Goal: Task Accomplishment & Management: Complete application form

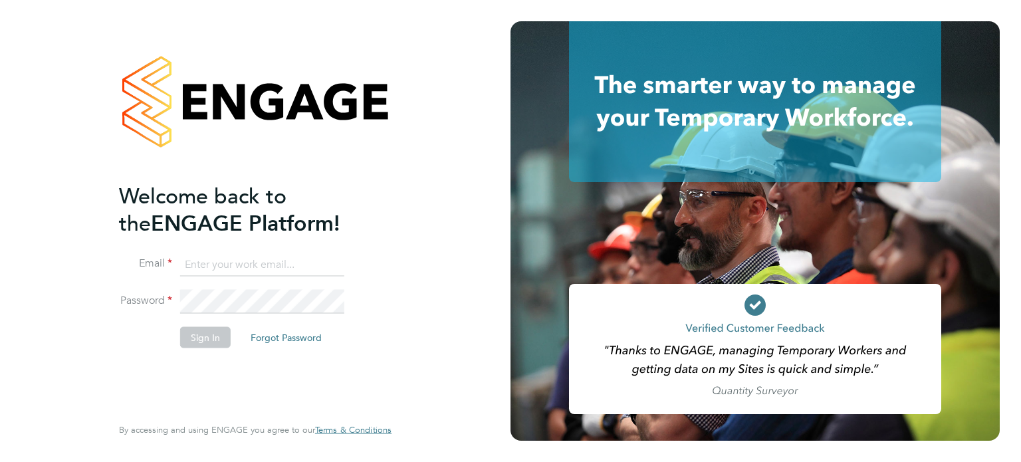
type input "[PERSON_NAME][EMAIL_ADDRESS][DOMAIN_NAME]"
click at [214, 336] on button "Sign In" at bounding box center [205, 336] width 51 height 21
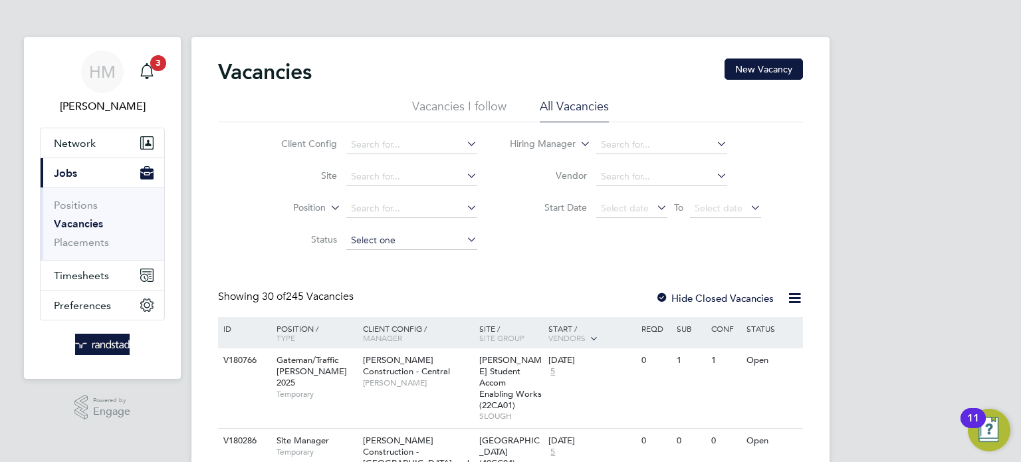
click at [412, 241] on input at bounding box center [411, 240] width 131 height 19
click at [419, 171] on input at bounding box center [411, 176] width 131 height 19
click at [219, 220] on div "Client Config Site Position Status Hiring Manager Vendor Start Date Select date…" at bounding box center [510, 189] width 585 height 134
click at [387, 205] on input at bounding box center [411, 208] width 131 height 19
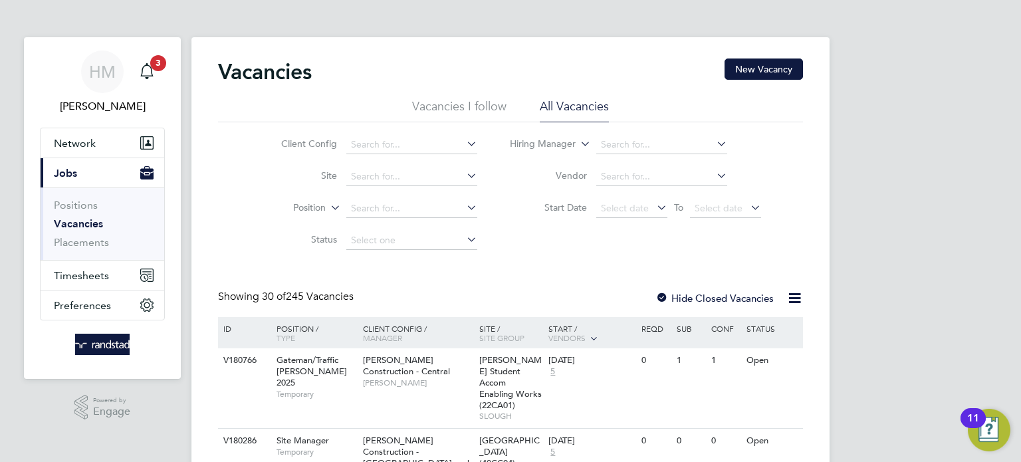
click at [391, 179] on input at bounding box center [411, 176] width 131 height 19
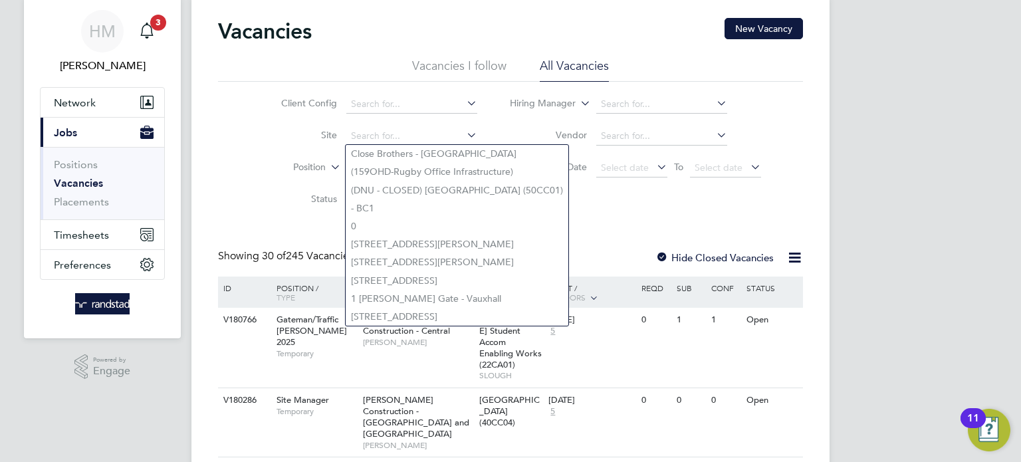
scroll to position [11, 0]
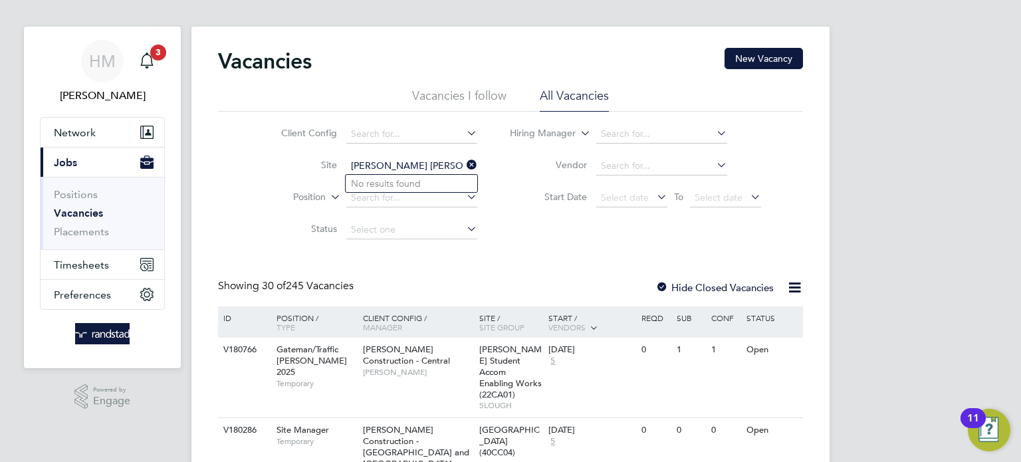
type input "[PERSON_NAME] [PERSON_NAME]"
click at [437, 182] on ul "Client Config Site Position Status" at bounding box center [369, 182] width 250 height 128
click at [393, 156] on li "Site" at bounding box center [369, 166] width 250 height 32
click at [393, 161] on input at bounding box center [411, 166] width 131 height 19
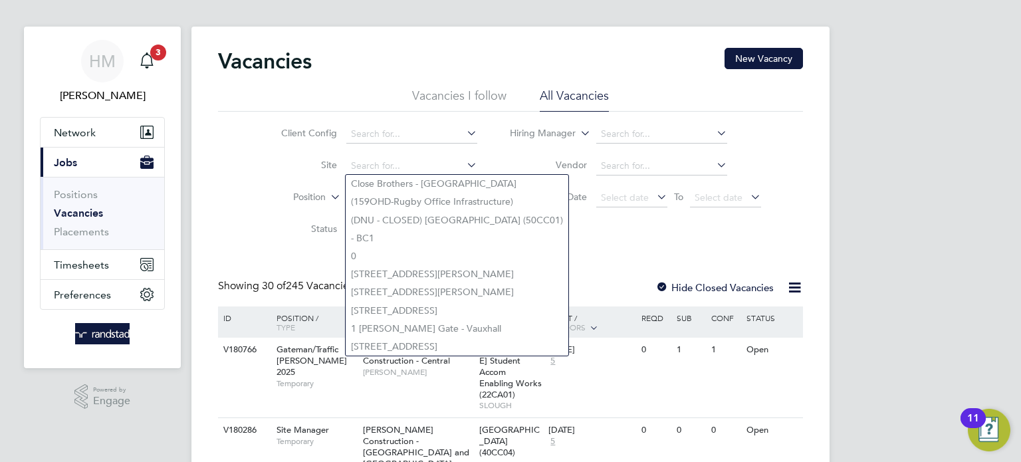
click at [287, 177] on li "Site" at bounding box center [369, 166] width 250 height 32
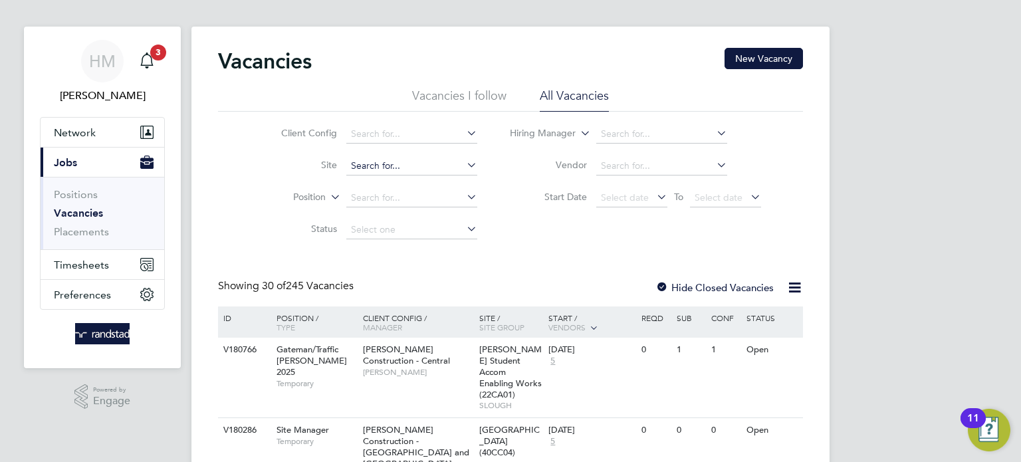
click at [417, 167] on input at bounding box center [411, 166] width 131 height 19
click at [228, 160] on div "Client Config Site Position Status Hiring Manager Vendor Start Date Select date…" at bounding box center [510, 179] width 585 height 134
click at [373, 169] on input at bounding box center [411, 166] width 131 height 19
paste input "[PERSON_NAME] Partnerships Ltd - ENGAGE - North East - Benwell Denne"
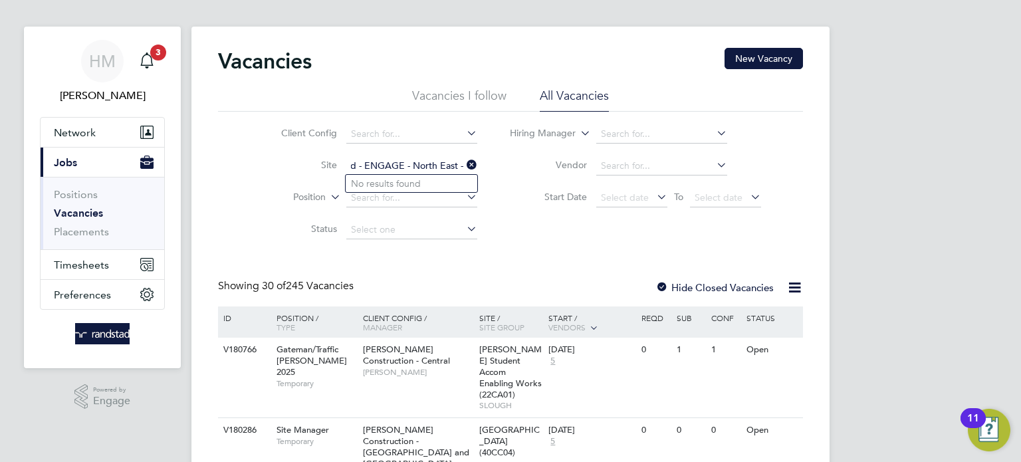
type input "[PERSON_NAME] Partnerships Ltd - ENGAGE - North East - Benwell Denne"
click at [464, 163] on icon at bounding box center [464, 165] width 0 height 19
click at [379, 196] on input at bounding box center [411, 198] width 131 height 19
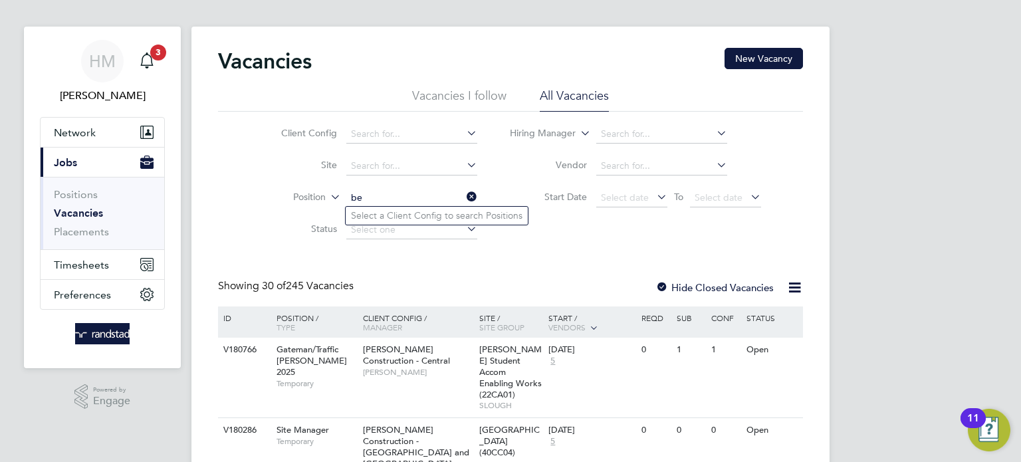
type input "b"
drag, startPoint x: 551, startPoint y: 232, endPoint x: 548, endPoint y: 263, distance: 31.4
click at [550, 240] on div "Client Config Site Position Status Hiring Manager Vendor Start Date Select date…" at bounding box center [510, 179] width 585 height 134
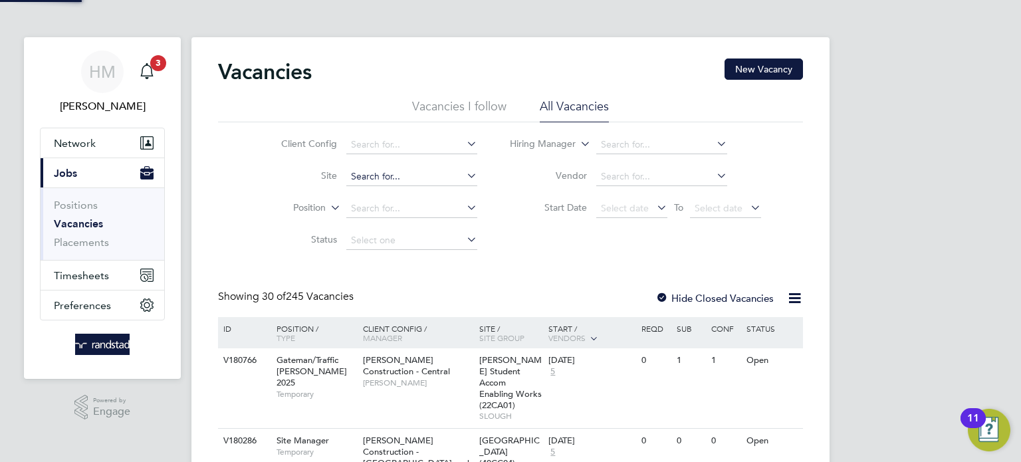
click at [359, 173] on input at bounding box center [411, 176] width 131 height 19
type input "[PERSON_NAME]"
click at [406, 177] on input at bounding box center [411, 176] width 131 height 19
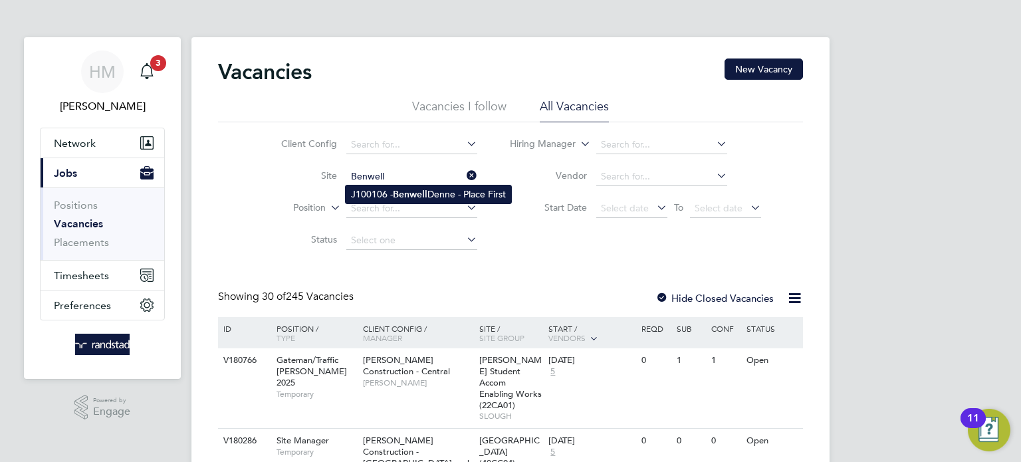
click at [435, 193] on li "J100106 - Benwell Denne - Place First" at bounding box center [428, 194] width 165 height 18
type input "J100106 - Benwell Denne - Place First"
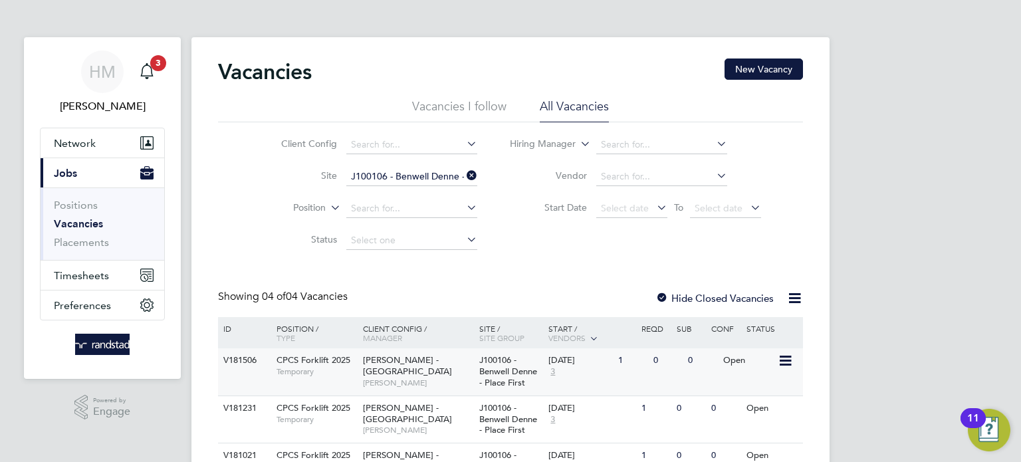
click at [298, 361] on span "CPCS Forklift 2025" at bounding box center [313, 359] width 74 height 11
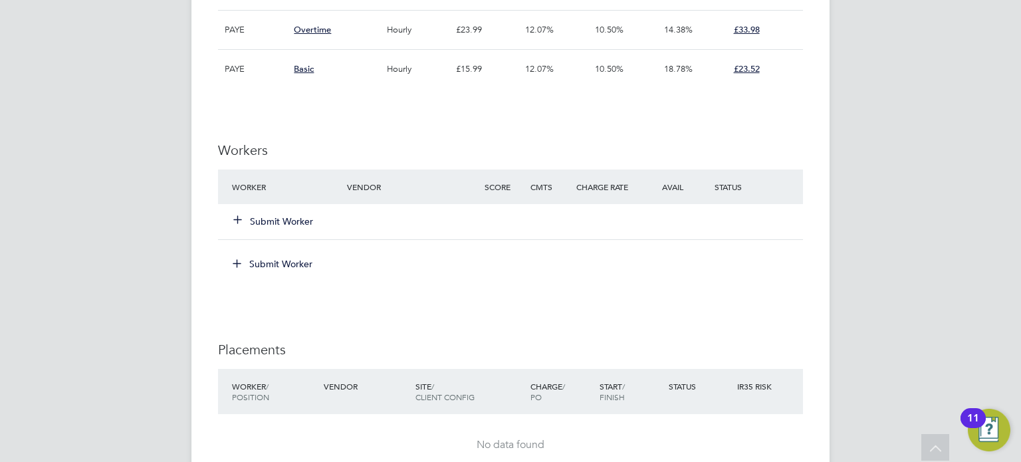
scroll to position [1156, 0]
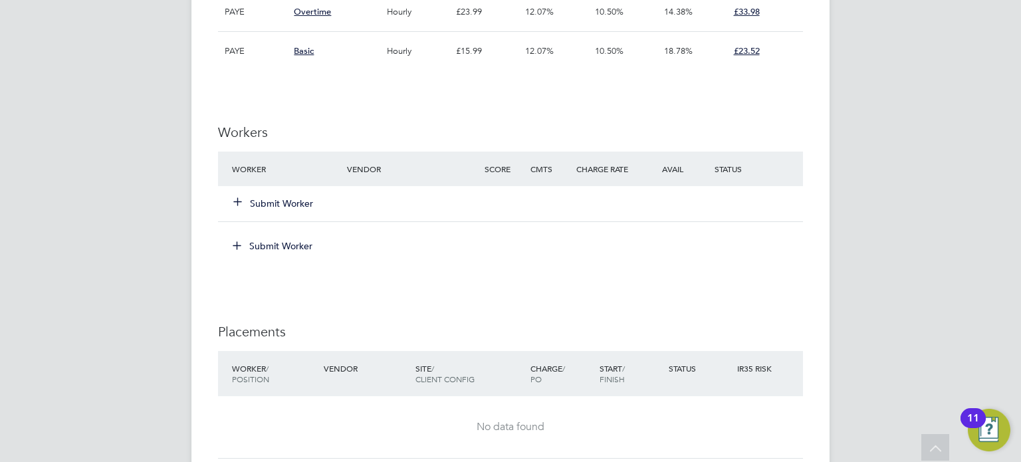
click at [292, 201] on button "Submit Worker" at bounding box center [274, 203] width 80 height 13
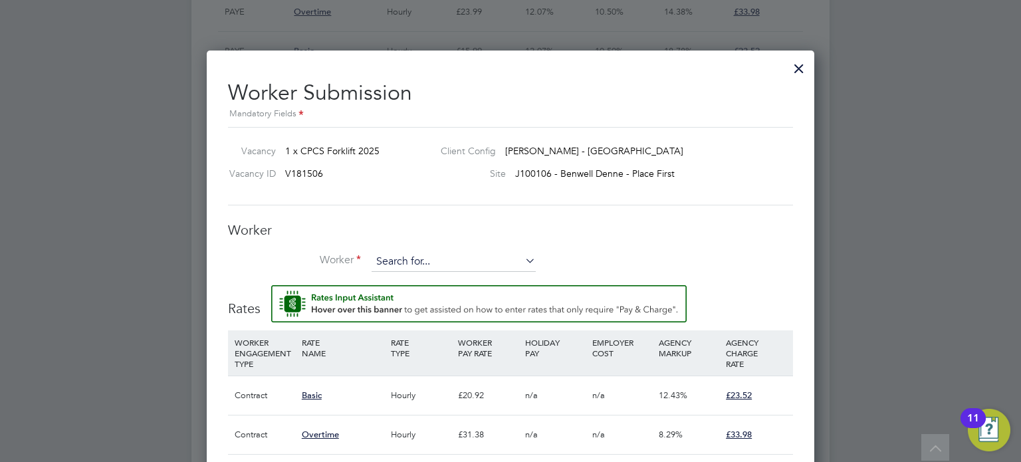
click at [417, 259] on input at bounding box center [454, 262] width 164 height 20
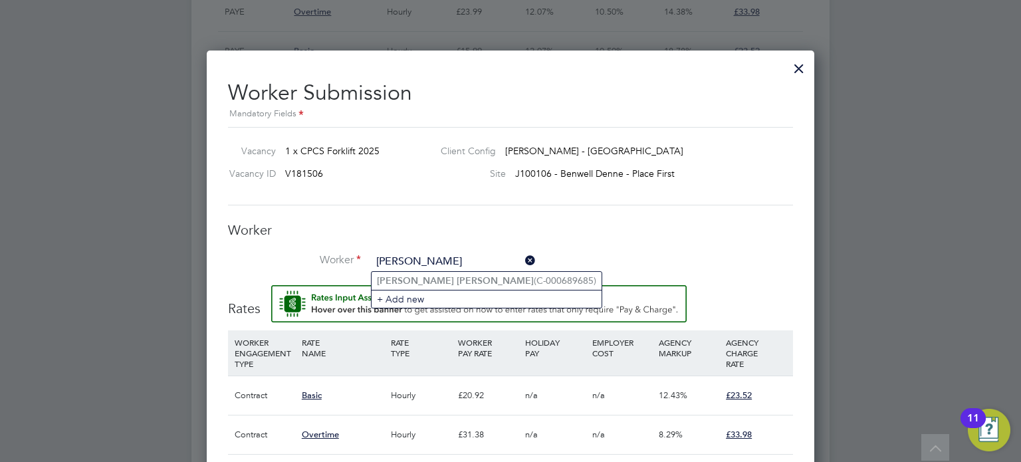
type input "john dunn"
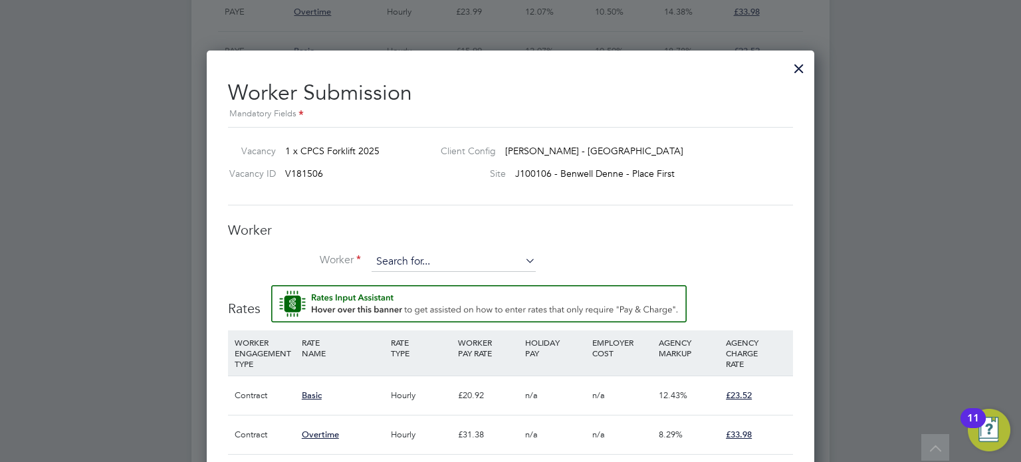
click at [399, 259] on input at bounding box center [454, 262] width 164 height 20
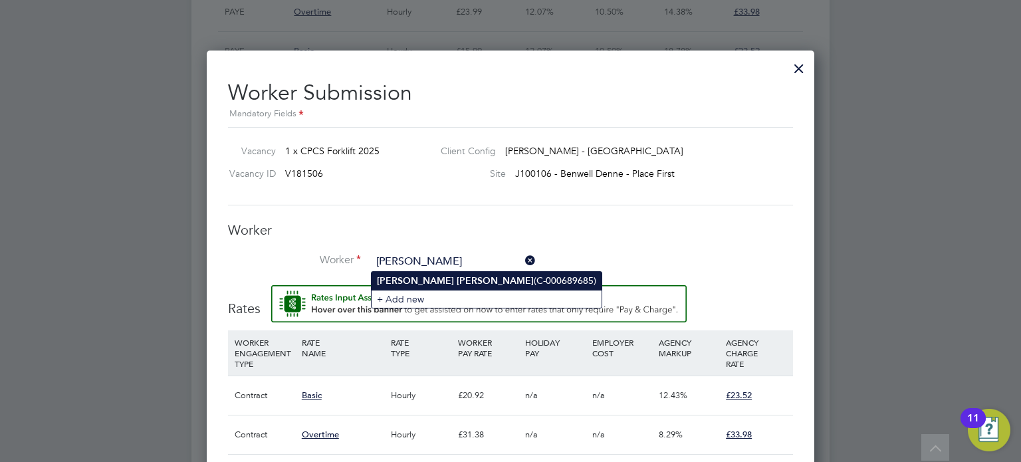
click at [457, 281] on b "Dunn" at bounding box center [495, 280] width 77 height 11
type input "John Dunn (C-000689685)"
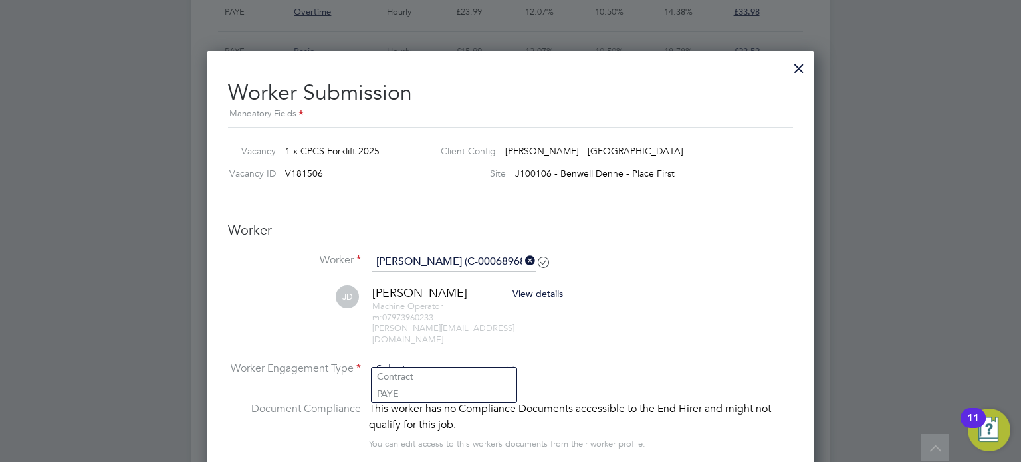
click at [404, 361] on input at bounding box center [444, 370] width 144 height 20
click at [399, 391] on li "PAYE" at bounding box center [444, 393] width 145 height 17
type input "PAYE"
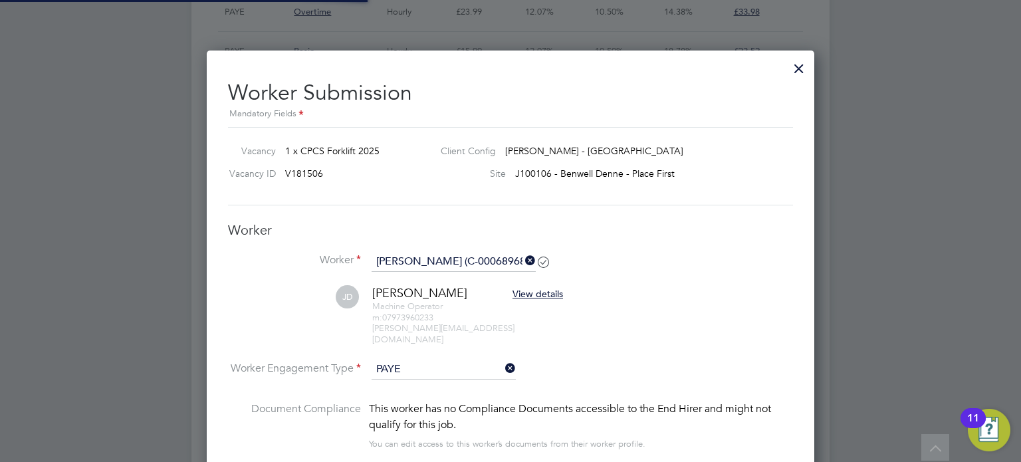
click at [626, 328] on li "JD John Dunn View details Machine Operator m: 07973960233 dunn.yellow@yahoo.co.…" at bounding box center [510, 322] width 565 height 74
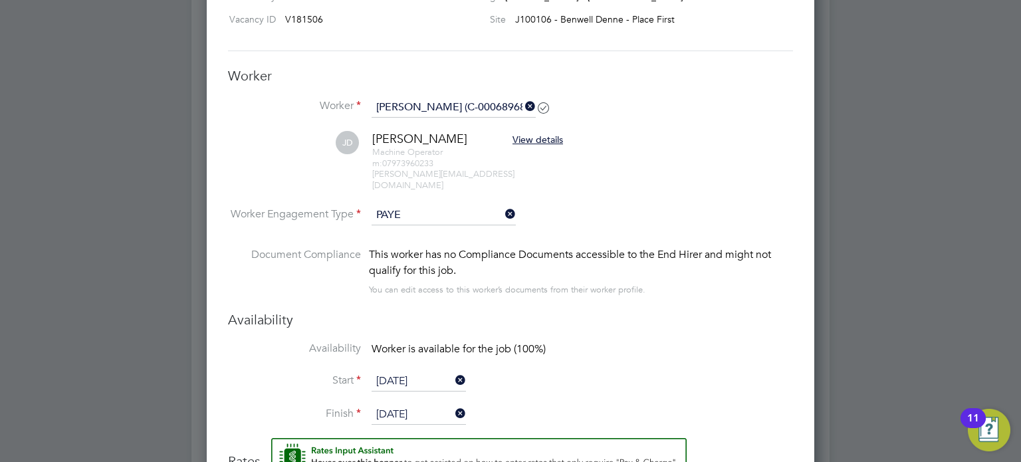
click at [419, 372] on input "[DATE]" at bounding box center [419, 382] width 94 height 20
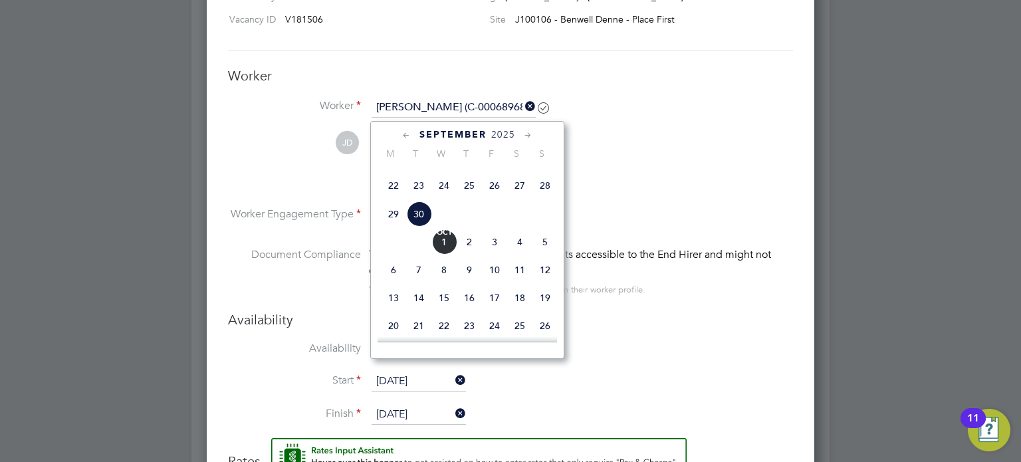
click at [417, 227] on span "30" at bounding box center [418, 213] width 25 height 25
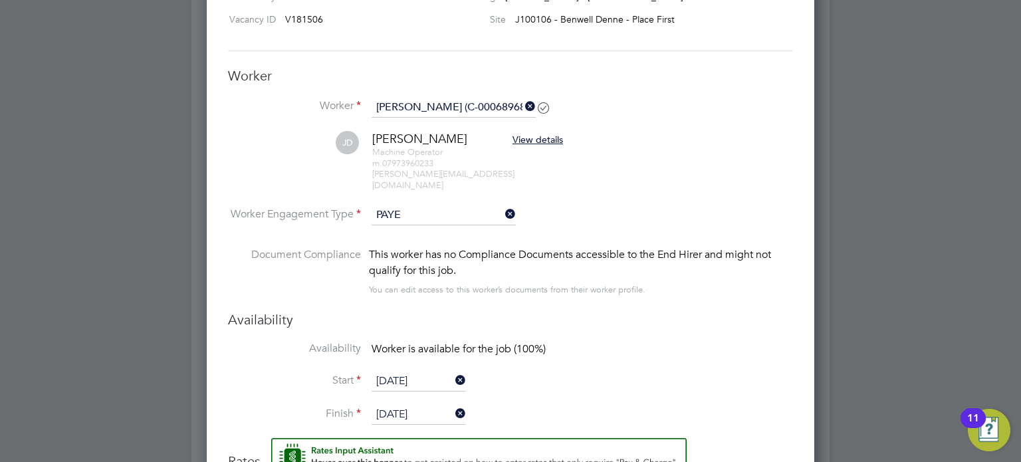
click at [408, 405] on input "10 Oct 2025" at bounding box center [419, 415] width 94 height 20
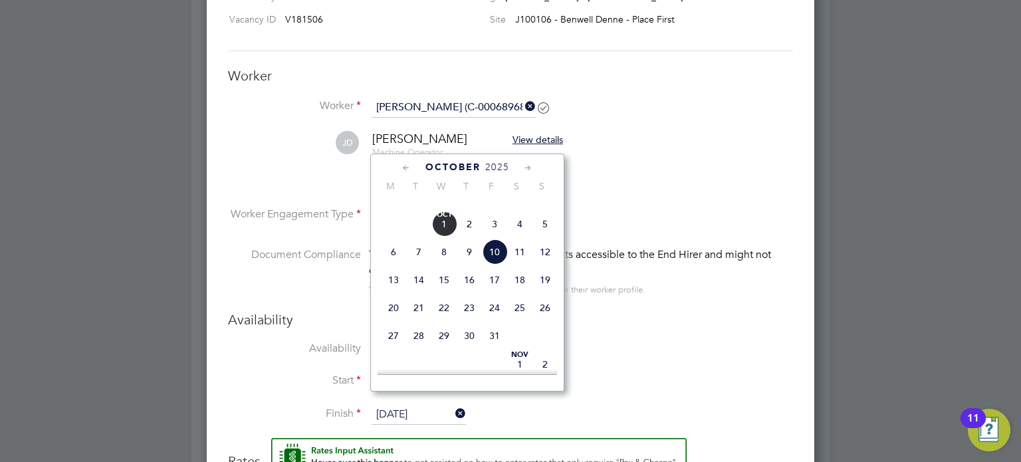
click at [490, 237] on span "3" at bounding box center [494, 223] width 25 height 25
type input "03 Oct 2025"
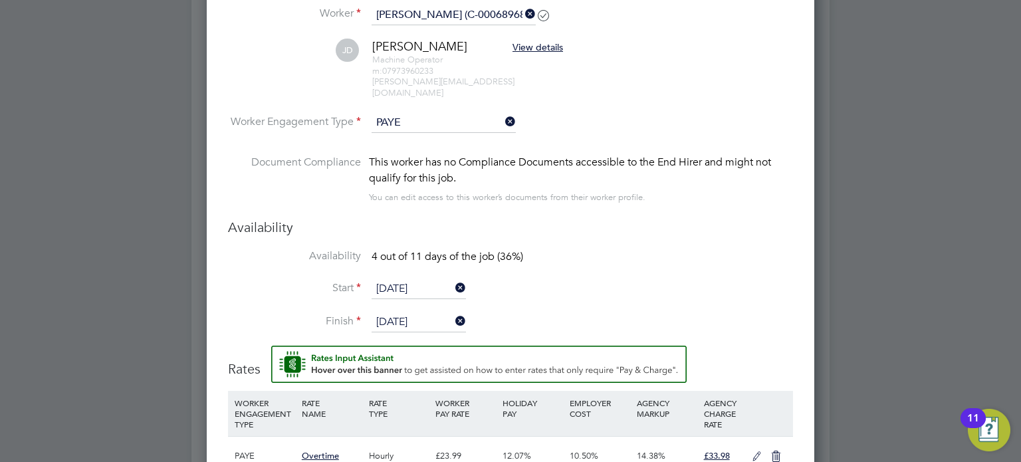
click at [438, 95] on li "JD John Dunn View details Machine Operator m: 07973960233 dunn.yellow@yahoo.co.…" at bounding box center [510, 76] width 565 height 74
click at [435, 113] on input at bounding box center [444, 123] width 144 height 20
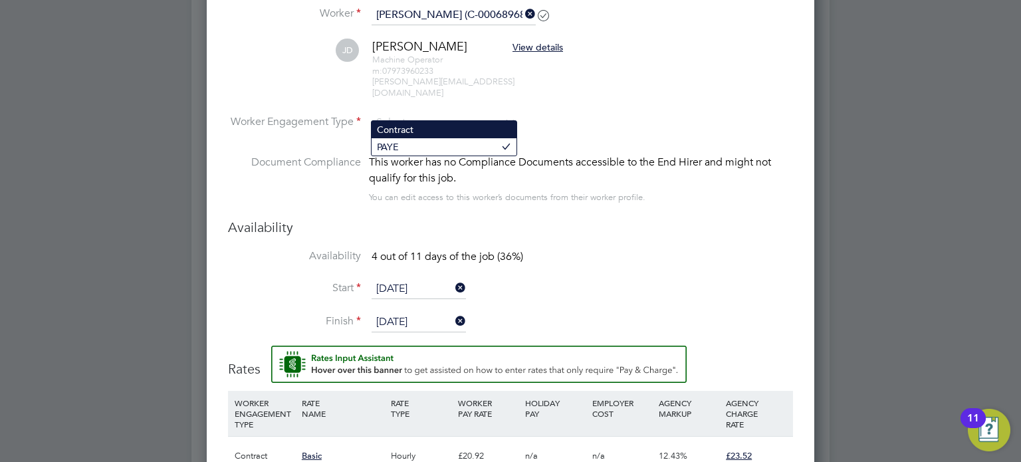
click at [413, 132] on li "Contract" at bounding box center [444, 129] width 145 height 17
type input "Contract"
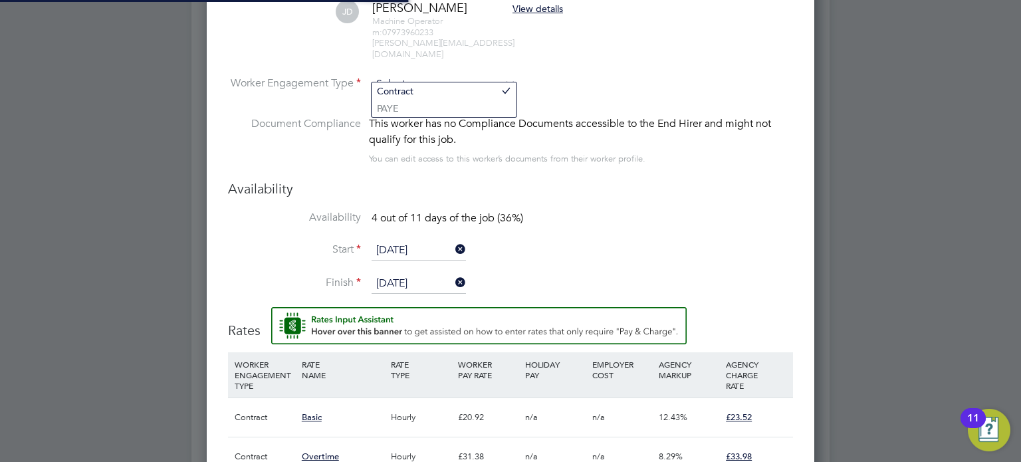
click at [443, 74] on input at bounding box center [444, 84] width 144 height 20
click at [669, 164] on li "Document Compliance This worker has no Compliance Documents accessible to the E…" at bounding box center [510, 148] width 565 height 64
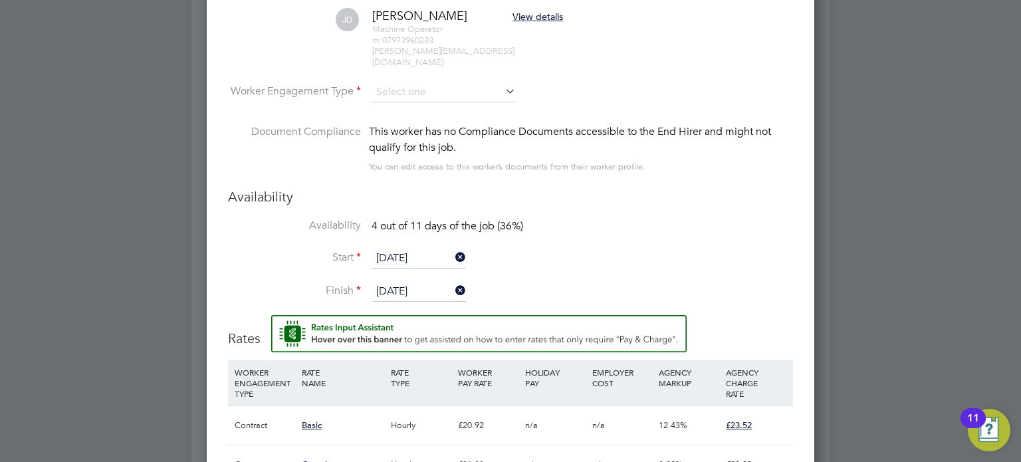
scroll to position [1420, 0]
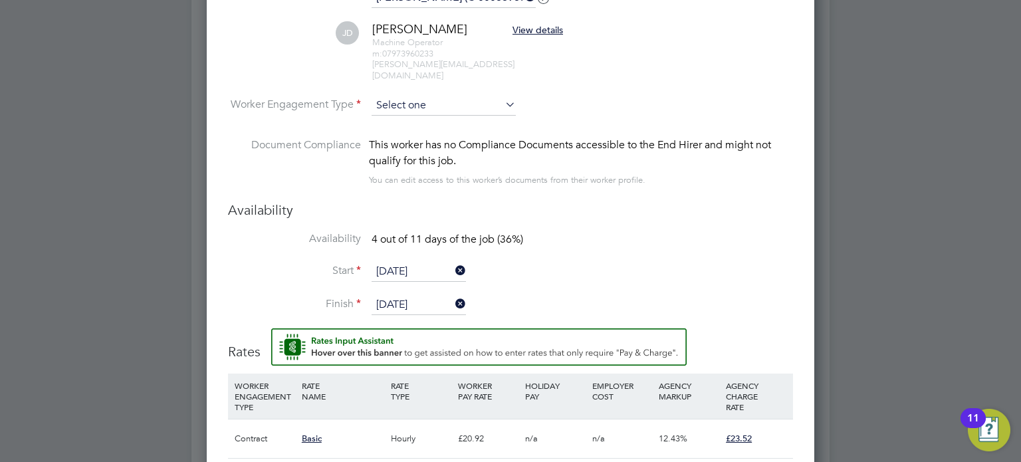
click at [431, 96] on input at bounding box center [444, 106] width 144 height 20
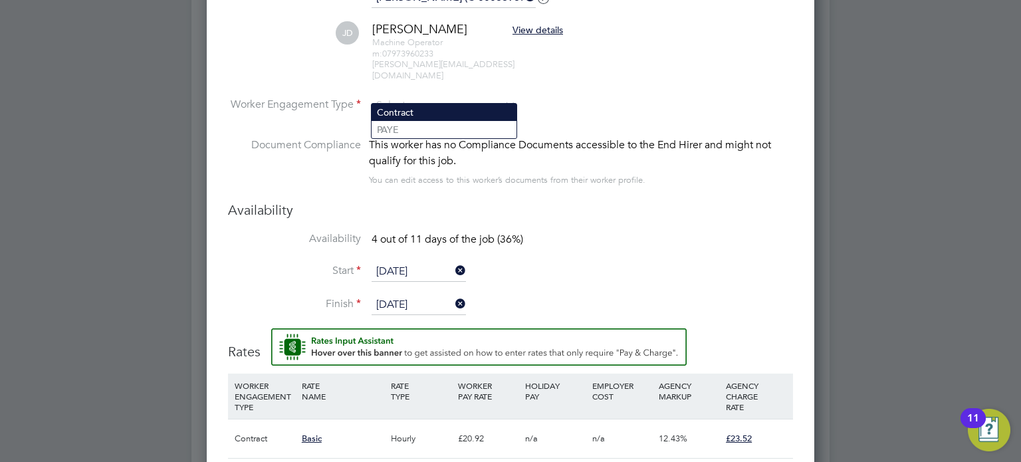
click at [446, 112] on li "Contract" at bounding box center [444, 112] width 145 height 17
type input "Contract"
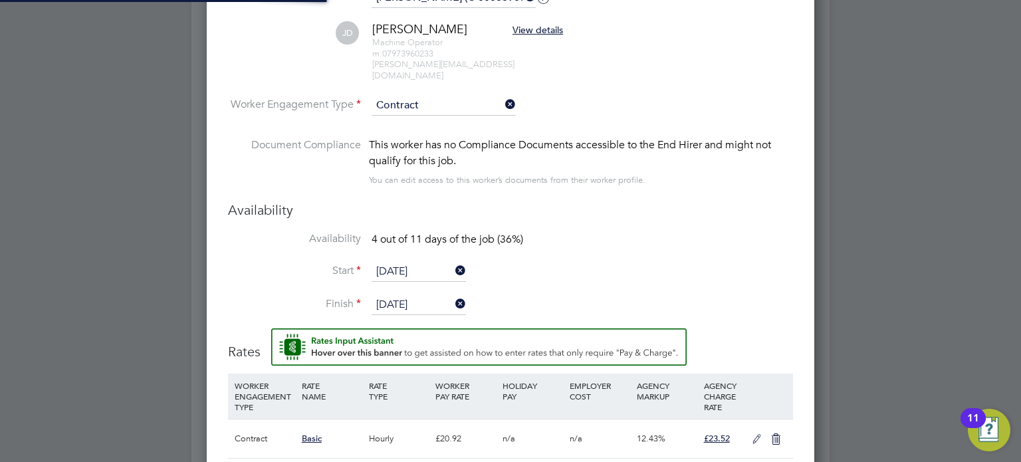
scroll to position [39, 68]
click at [659, 201] on h3 "Availability" at bounding box center [510, 209] width 565 height 17
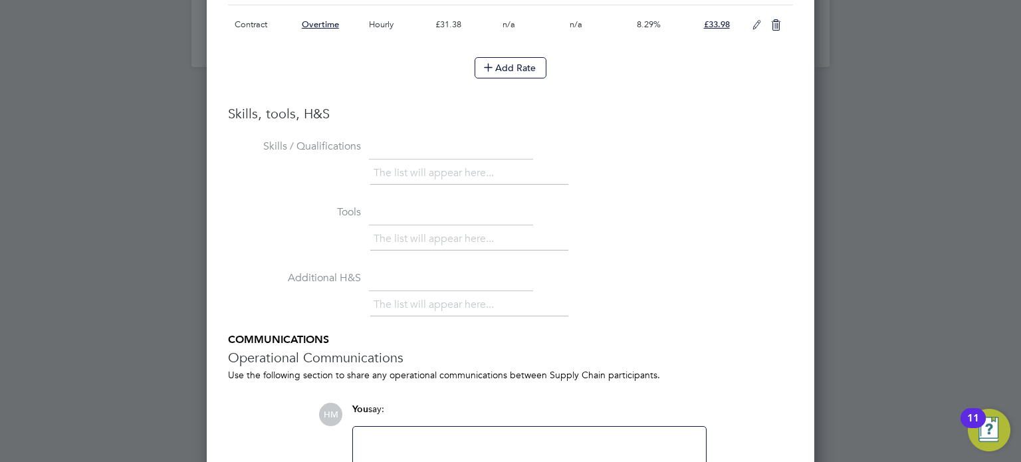
scroll to position [1965, 0]
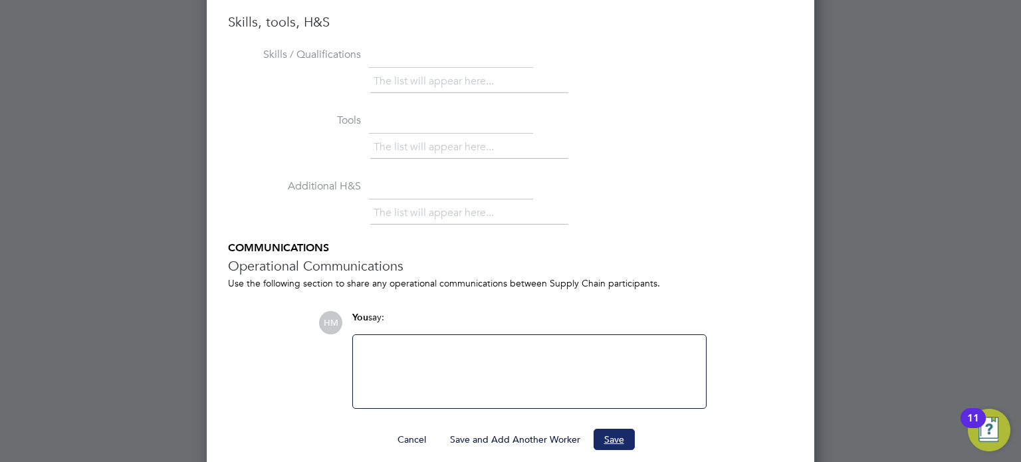
click at [615, 429] on button "Save" at bounding box center [613, 439] width 41 height 21
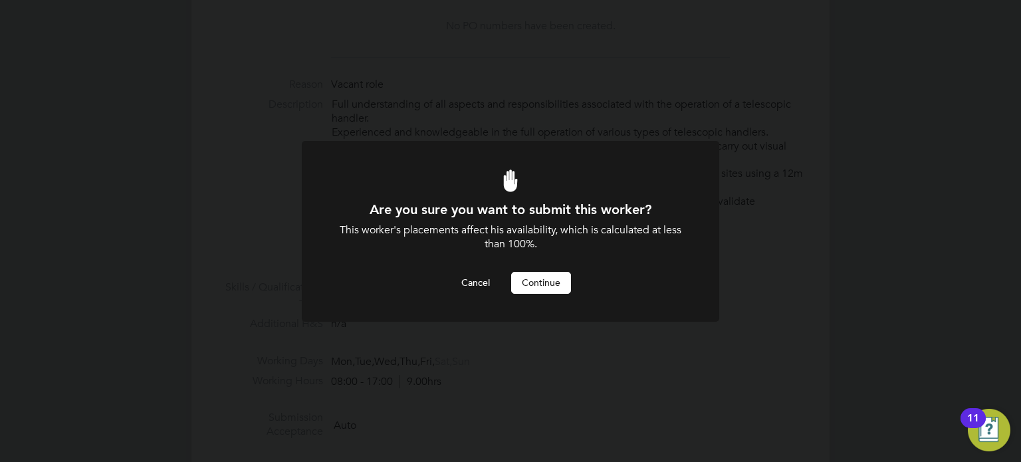
click at [539, 282] on button "Continue" at bounding box center [541, 282] width 60 height 21
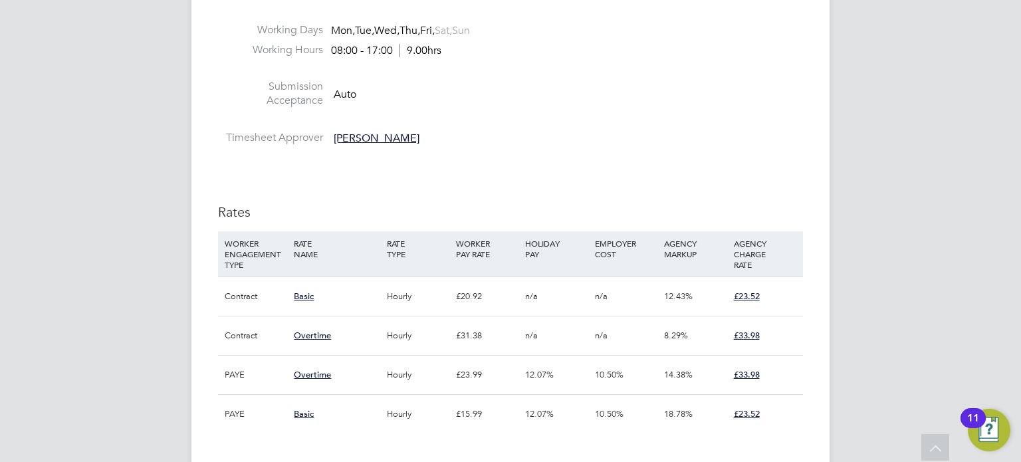
scroll to position [696, 0]
